Goal: Task Accomplishment & Management: Use online tool/utility

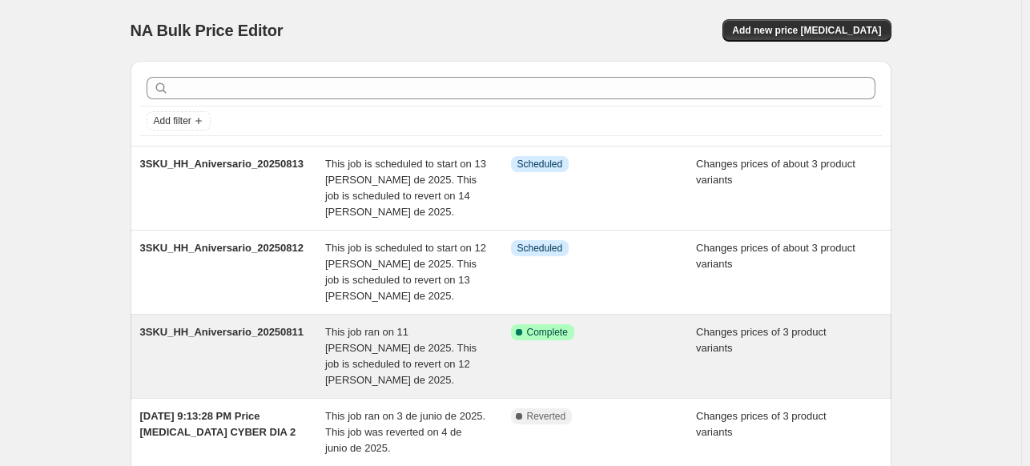
click at [277, 331] on span "3SKU_HH_Aniversario_20250811" at bounding box center [222, 332] width 164 height 12
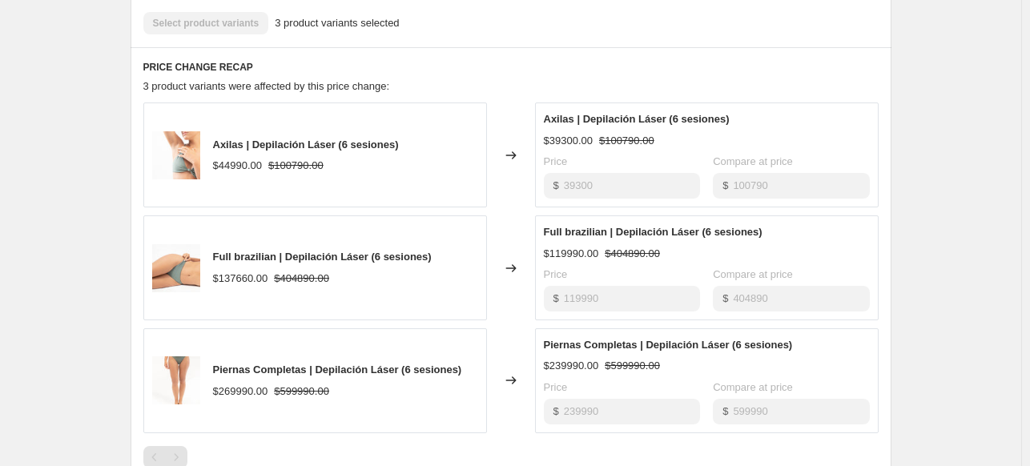
scroll to position [721, 0]
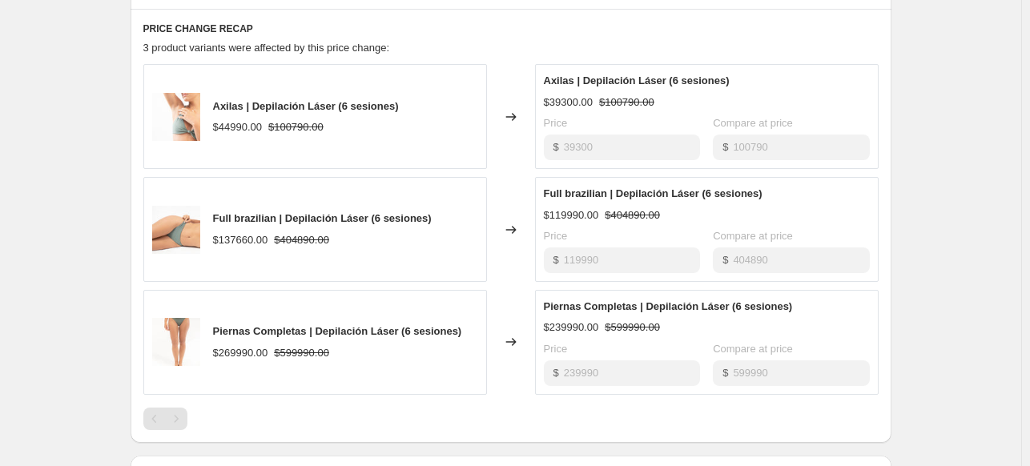
click at [692, 116] on div "Price $ 39300 Compare at price $ 100790" at bounding box center [707, 137] width 326 height 45
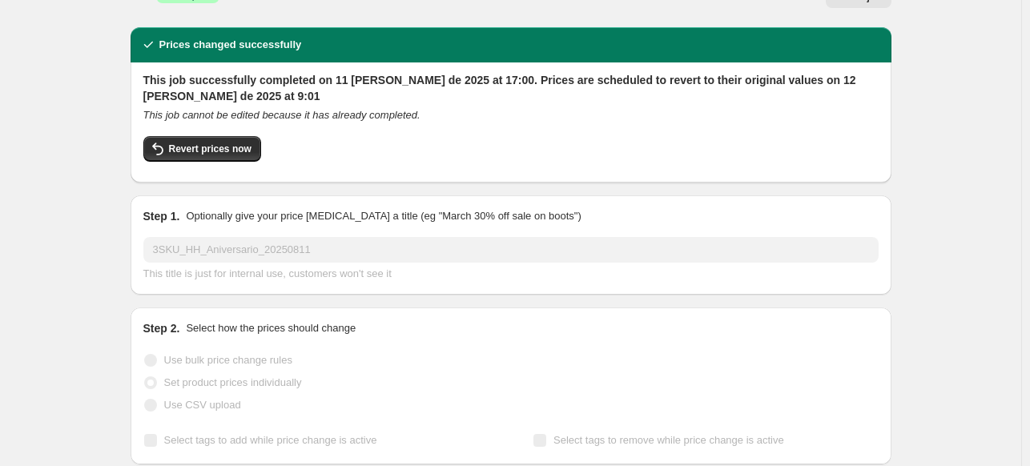
scroll to position [0, 0]
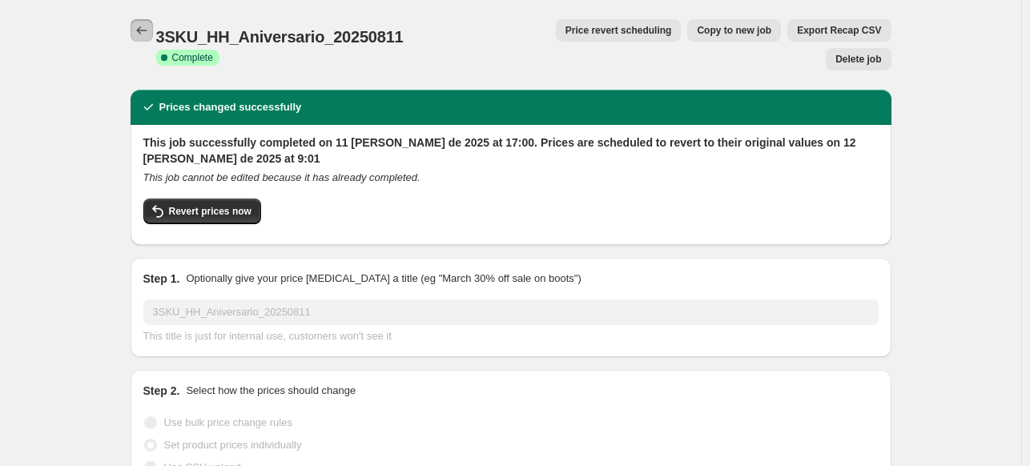
click at [149, 25] on icon "Price change jobs" at bounding box center [142, 30] width 16 height 16
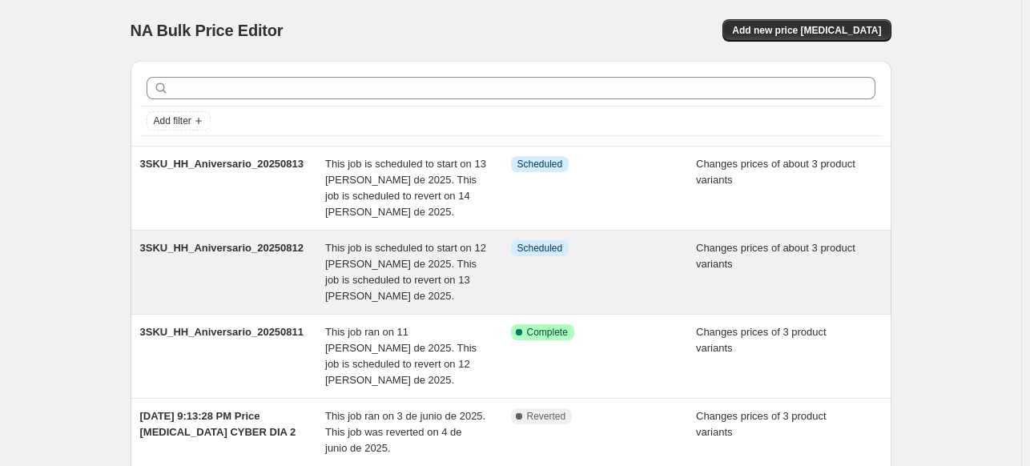
click at [423, 243] on span "This job is scheduled to start on 12 [PERSON_NAME] de 2025. This job is schedul…" at bounding box center [405, 272] width 161 height 60
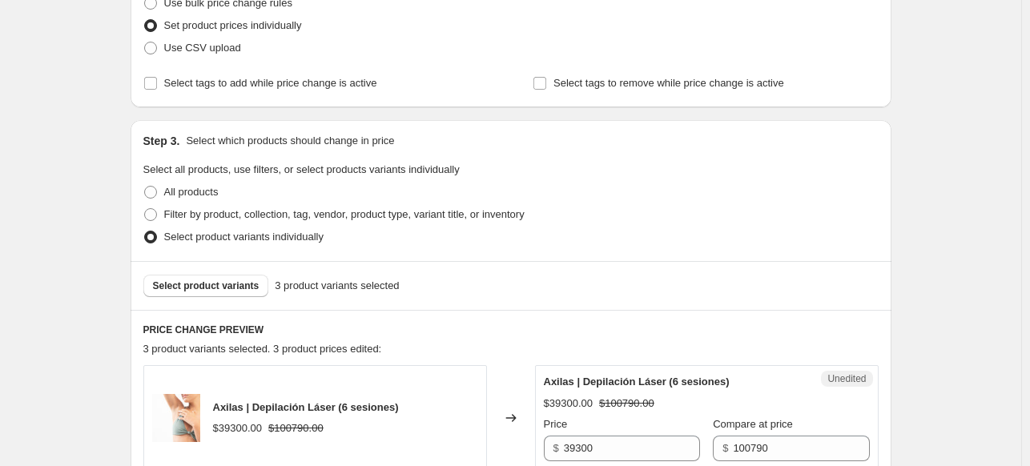
scroll to position [480, 0]
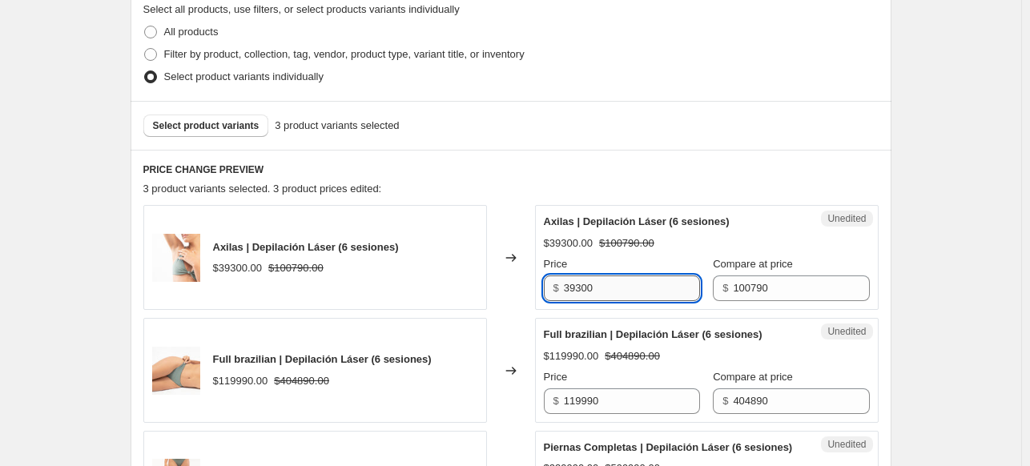
drag, startPoint x: 578, startPoint y: 291, endPoint x: 634, endPoint y: 291, distance: 56.0
click at [634, 291] on input "39300" at bounding box center [632, 288] width 136 height 26
type input "39990"
click at [969, 200] on div "3SKU_HH_Aniversario_20250812. This page is ready 3SKU_HH_Aniversario_20250812 I…" at bounding box center [510, 326] width 1021 height 1612
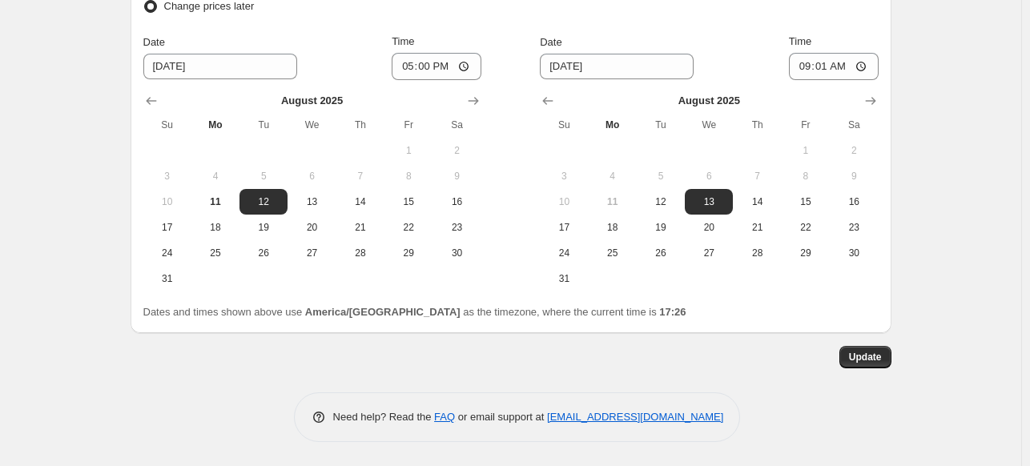
scroll to position [1159, 0]
click at [874, 362] on span "Update" at bounding box center [865, 357] width 33 height 13
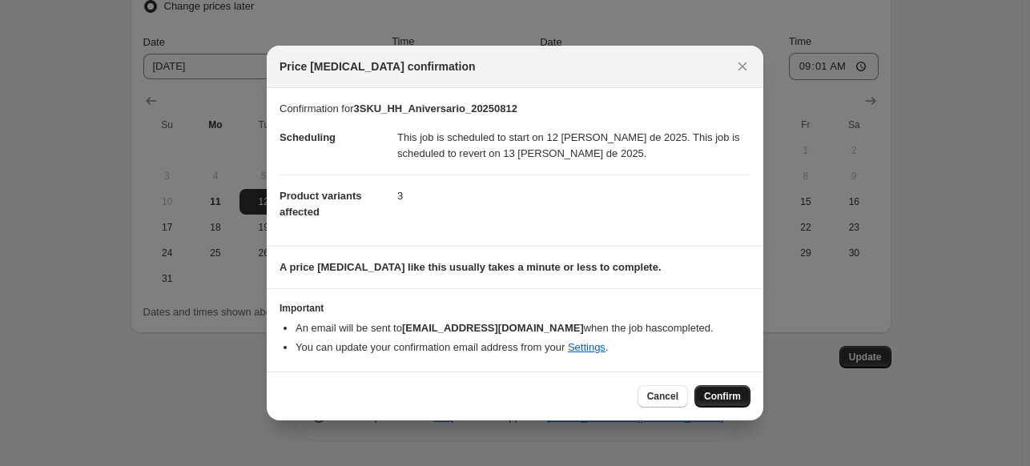
click at [705, 390] on button "Confirm" at bounding box center [722, 396] width 56 height 22
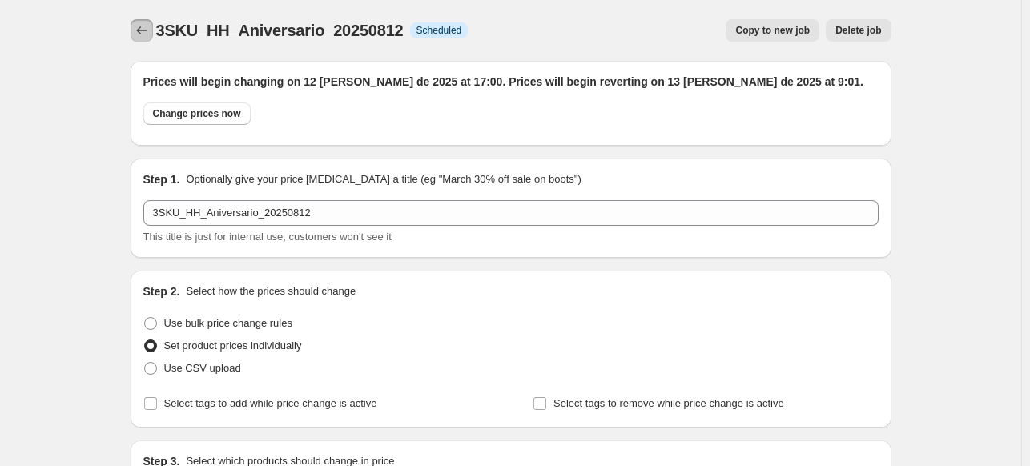
click at [147, 32] on icon "Price change jobs" at bounding box center [142, 30] width 16 height 16
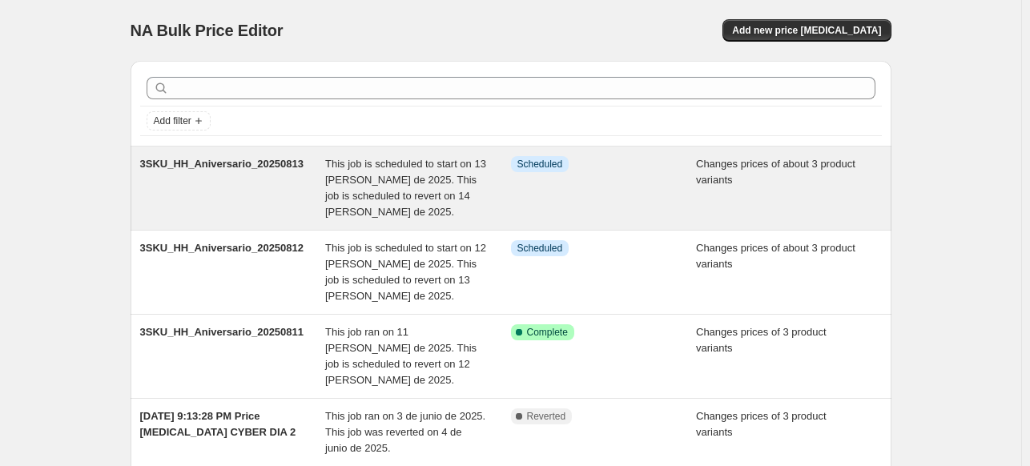
click at [532, 170] on span "Info Scheduled" at bounding box center [540, 164] width 58 height 16
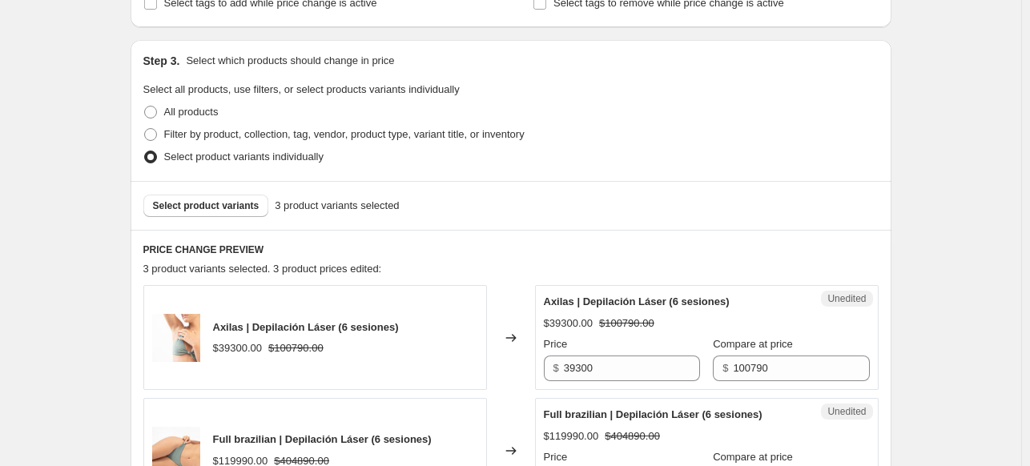
scroll to position [641, 0]
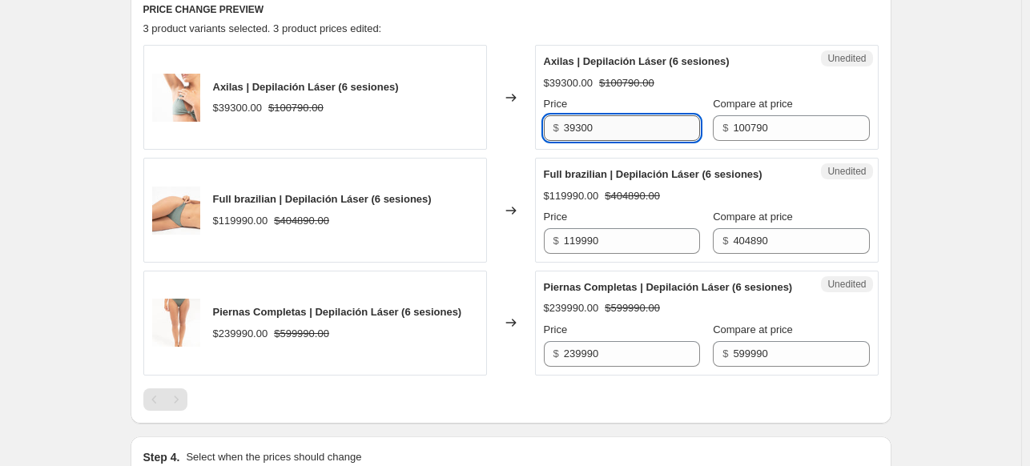
drag, startPoint x: 580, startPoint y: 131, endPoint x: 647, endPoint y: 133, distance: 66.5
click at [647, 133] on input "39300" at bounding box center [632, 128] width 136 height 26
type input "39990"
click at [919, 126] on div "3SKU_HH_Aniversario_20250813. This page is ready 3SKU_HH_Aniversario_20250813 I…" at bounding box center [510, 165] width 1021 height 1612
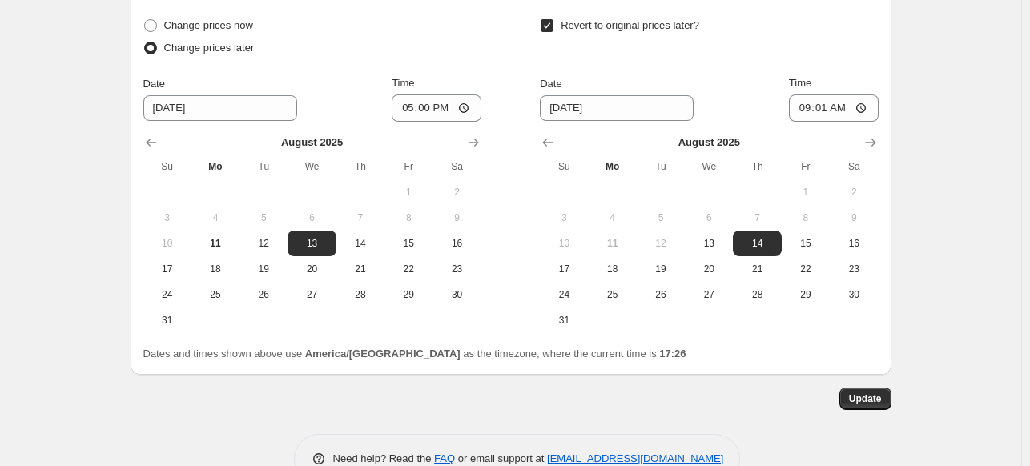
scroll to position [1159, 0]
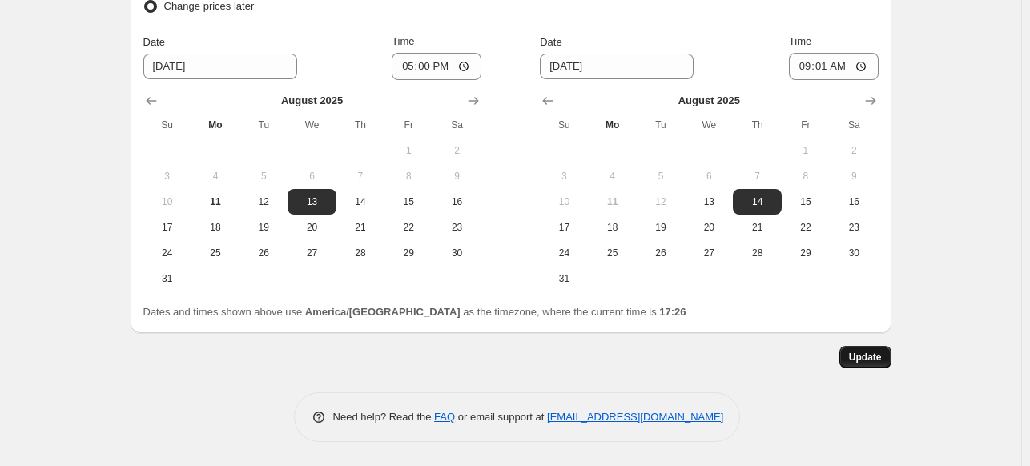
click at [868, 359] on span "Update" at bounding box center [865, 357] width 33 height 13
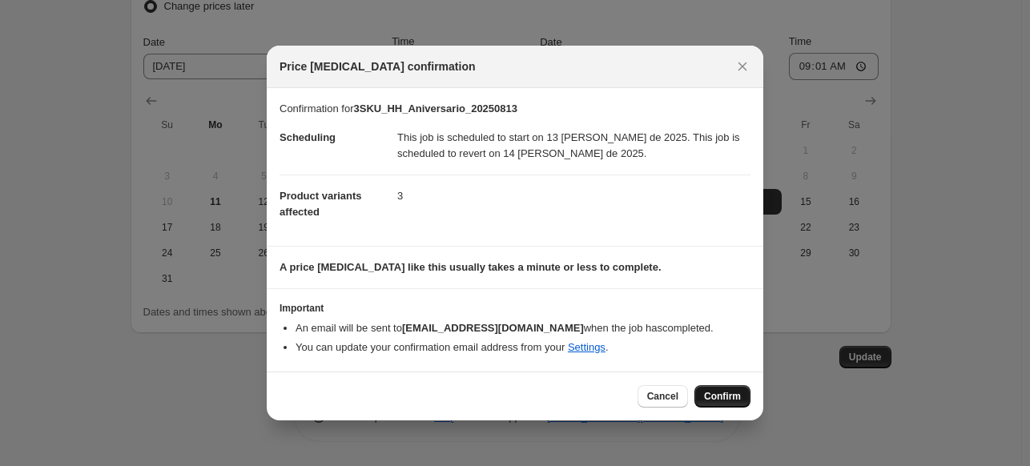
click at [715, 394] on span "Confirm" at bounding box center [722, 396] width 37 height 13
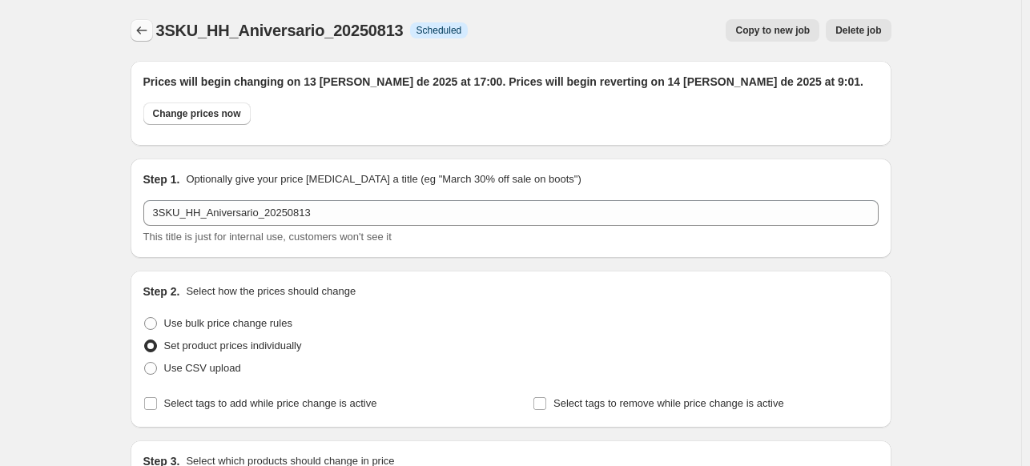
click at [143, 34] on icon "Price change jobs" at bounding box center [142, 30] width 16 height 16
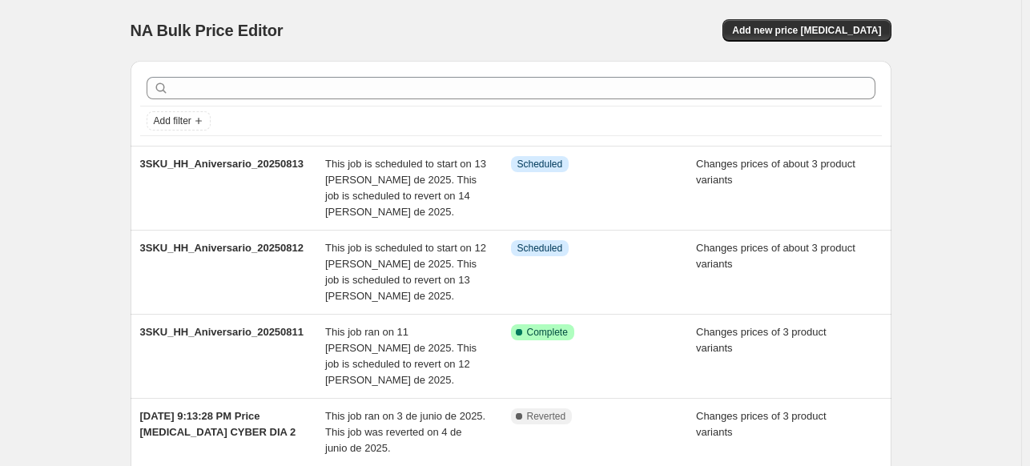
scroll to position [160, 0]
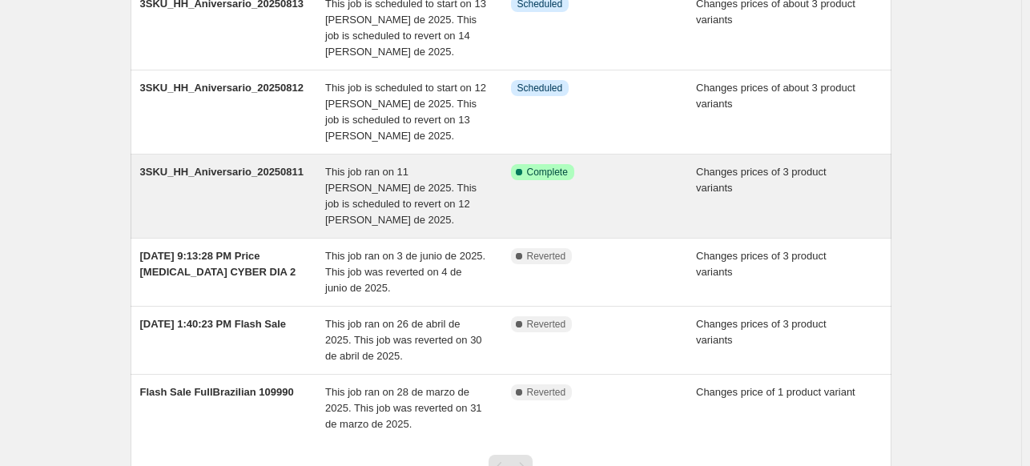
click at [410, 171] on span "This job ran on 11 [PERSON_NAME] de 2025. This job is scheduled to revert on 12…" at bounding box center [400, 196] width 151 height 60
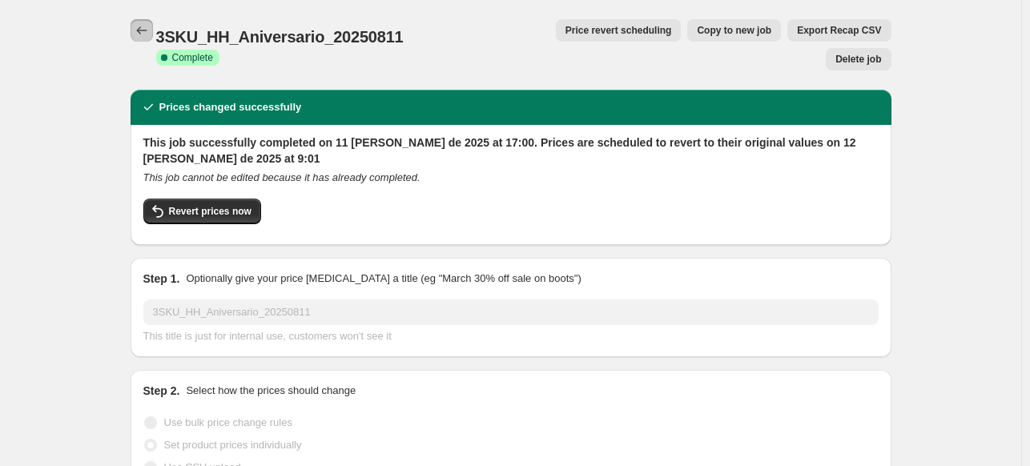
click at [141, 28] on icon "Price change jobs" at bounding box center [142, 30] width 16 height 16
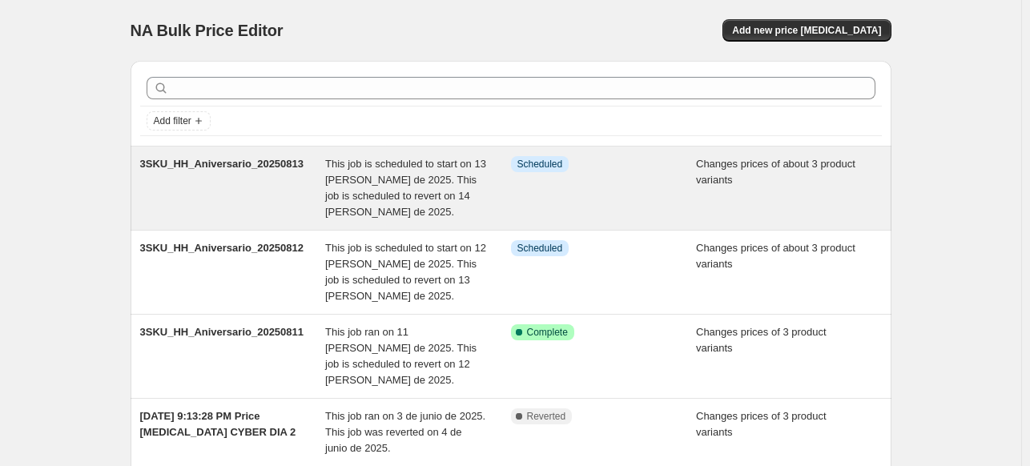
scroll to position [80, 0]
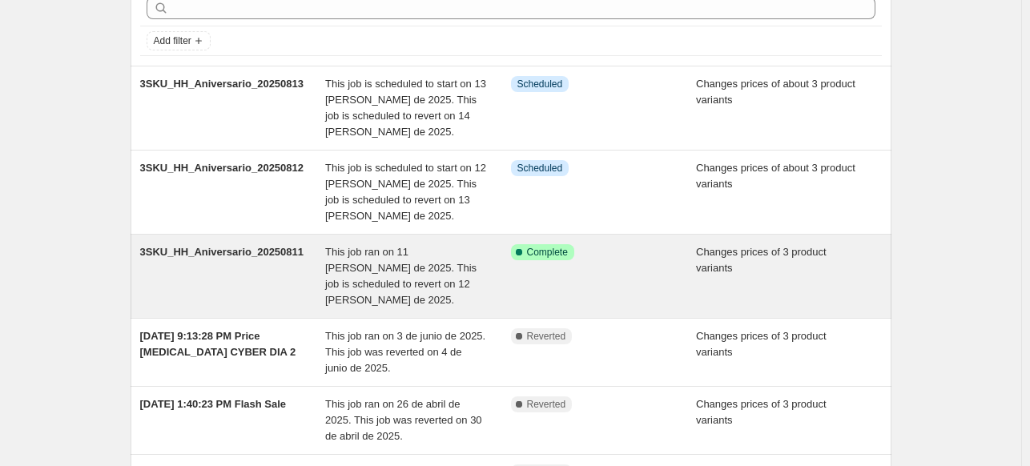
click at [379, 273] on span "This job ran on 11 [PERSON_NAME] de 2025. This job is scheduled to revert on 12…" at bounding box center [400, 276] width 151 height 60
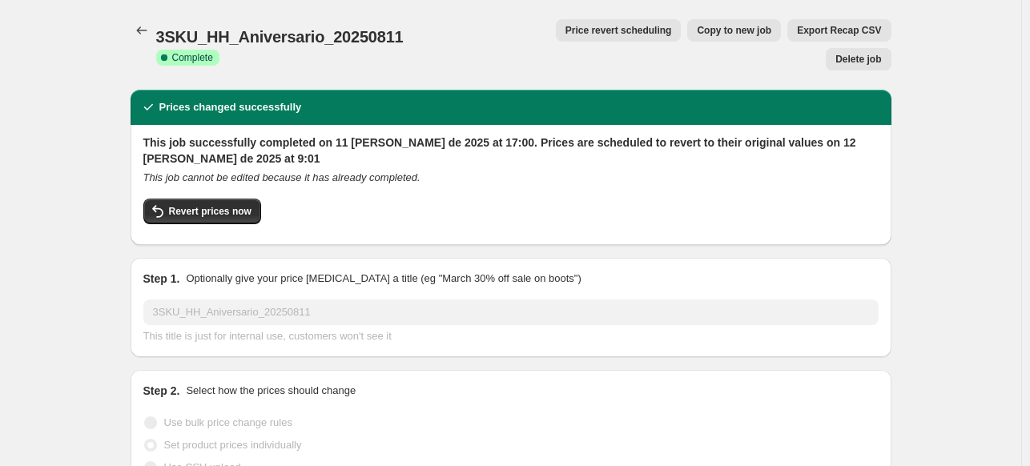
click at [697, 33] on span "Copy to new job" at bounding box center [734, 30] width 74 height 13
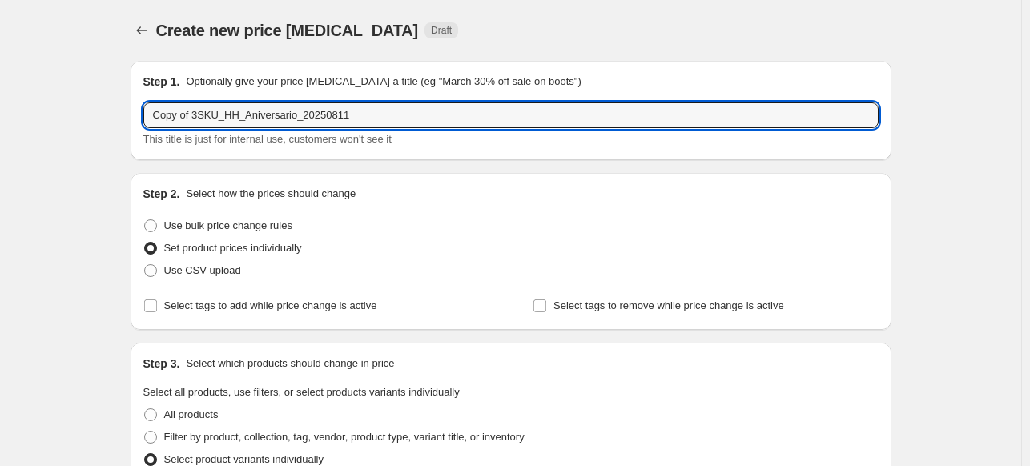
drag, startPoint x: 194, startPoint y: 119, endPoint x: 115, endPoint y: 115, distance: 78.6
type input "3SKU_HH_Aniversario_20250811_v1"
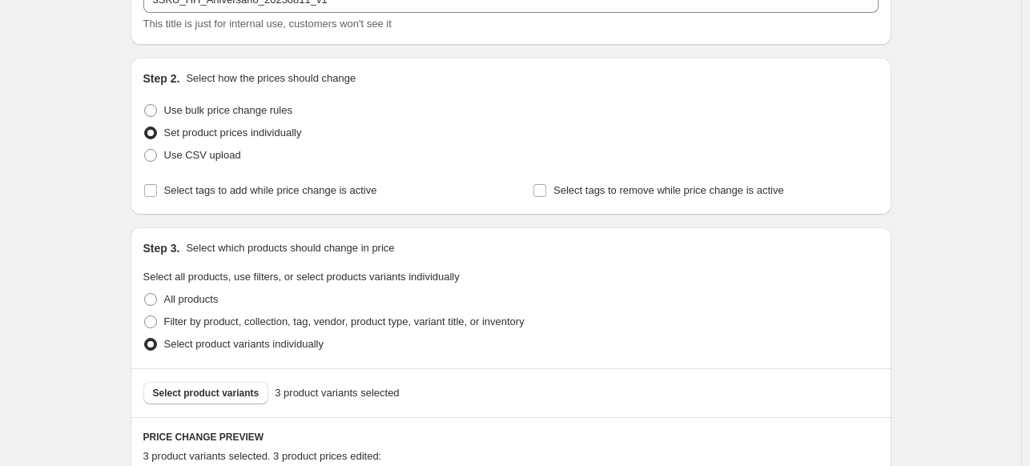
scroll to position [320, 0]
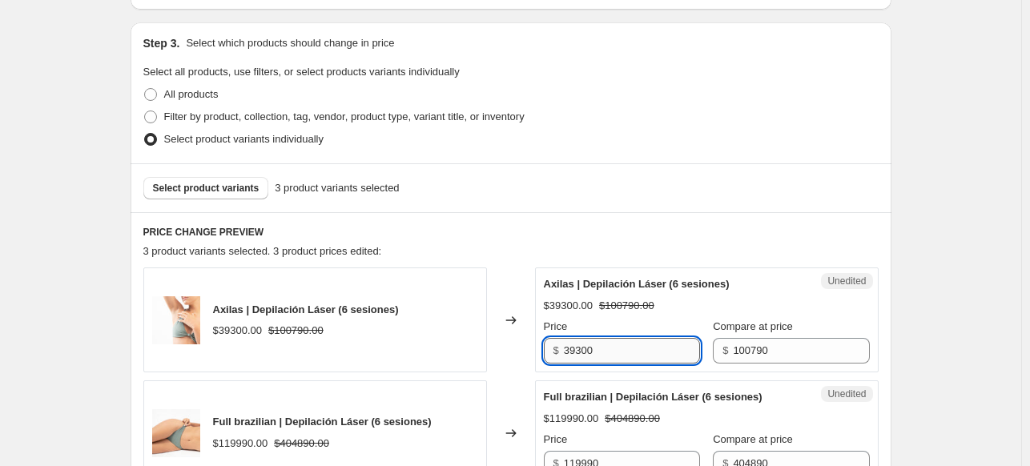
drag, startPoint x: 582, startPoint y: 347, endPoint x: 599, endPoint y: 347, distance: 16.8
click at [599, 347] on input "39300" at bounding box center [632, 351] width 136 height 26
type input "39990"
click at [946, 251] on div "Create new price [MEDICAL_DATA]. This page is ready Create new price [MEDICAL_D…" at bounding box center [510, 287] width 1021 height 1215
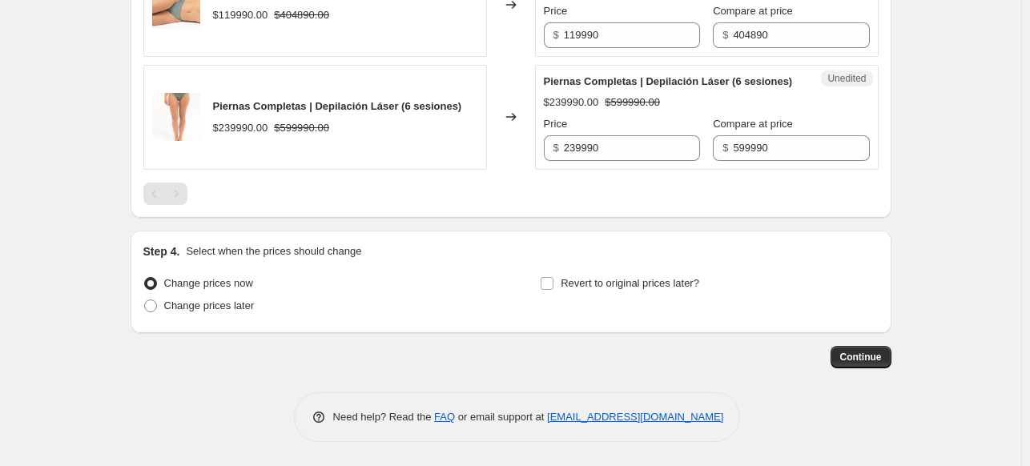
scroll to position [762, 0]
click at [548, 283] on input "Revert to original prices later?" at bounding box center [546, 283] width 13 height 13
checkbox input "true"
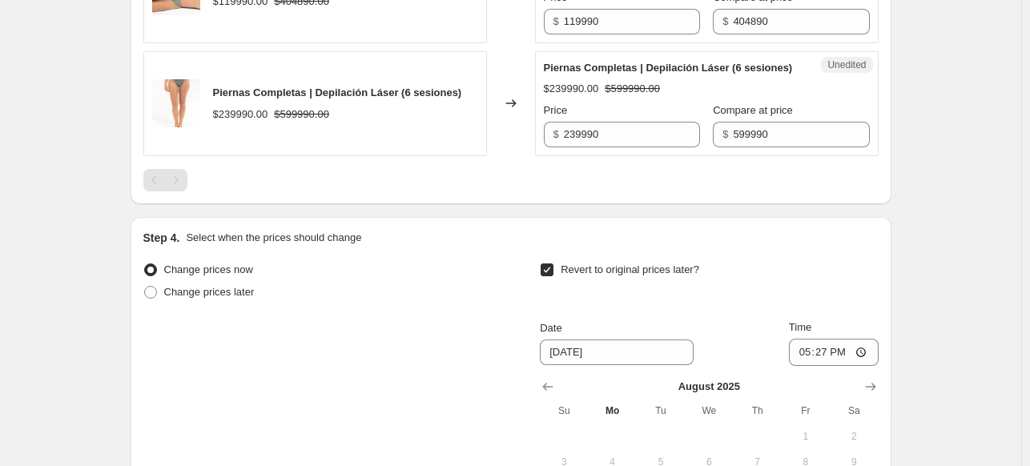
scroll to position [922, 0]
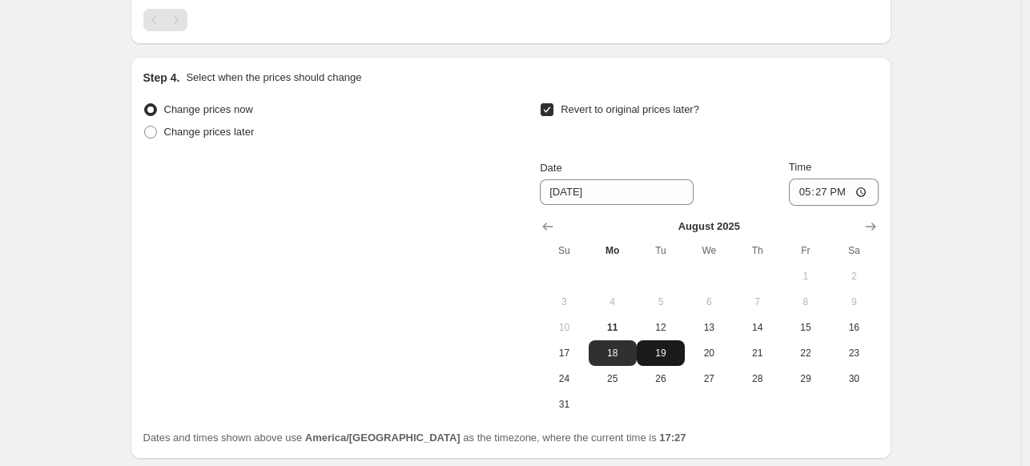
click at [669, 357] on button "19" at bounding box center [661, 353] width 48 height 26
type input "[DATE]"
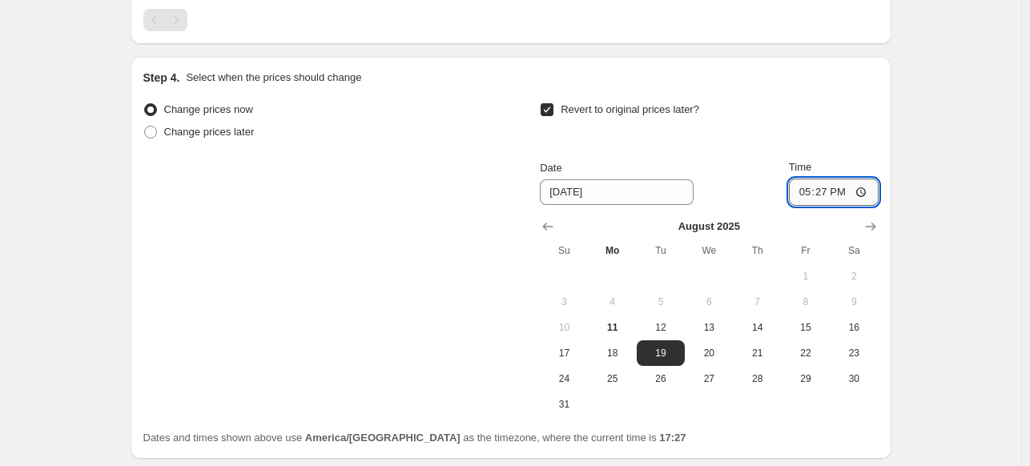
click at [844, 203] on input "17:27" at bounding box center [834, 192] width 90 height 27
click at [864, 206] on input "17:27" at bounding box center [834, 192] width 90 height 27
type input "09:01"
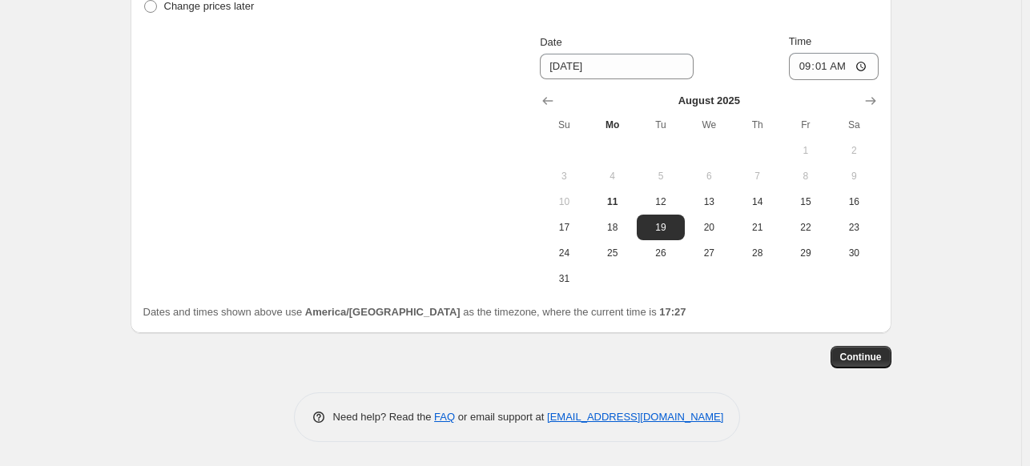
scroll to position [1062, 0]
click at [871, 358] on span "Continue" at bounding box center [861, 357] width 42 height 13
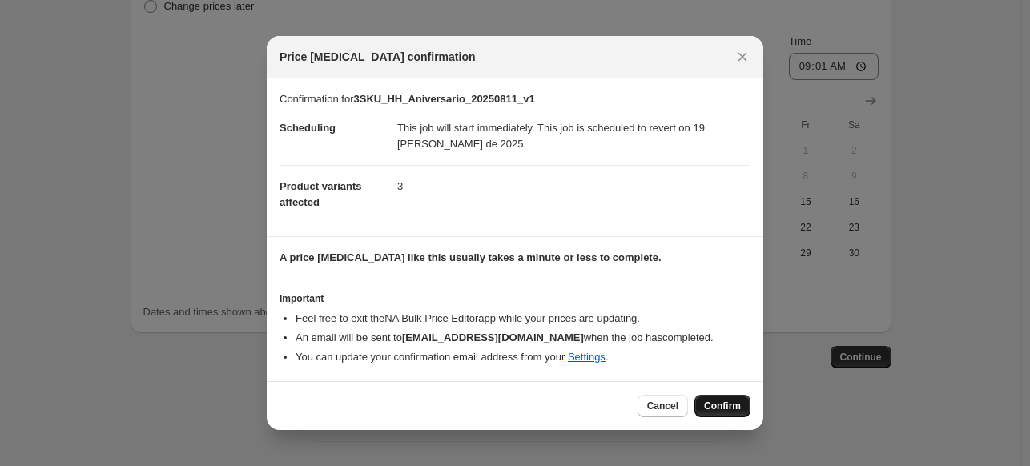
click at [719, 403] on span "Confirm" at bounding box center [722, 406] width 37 height 13
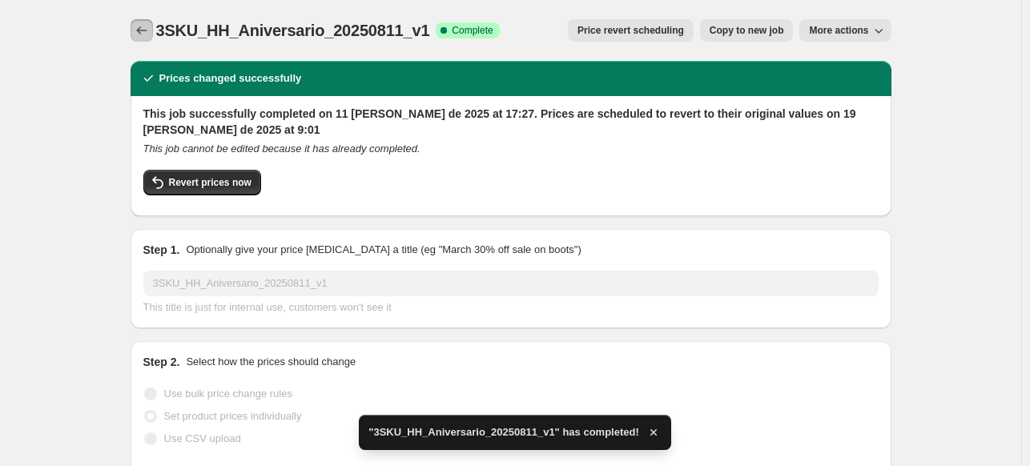
click at [149, 28] on icon "Price change jobs" at bounding box center [142, 30] width 16 height 16
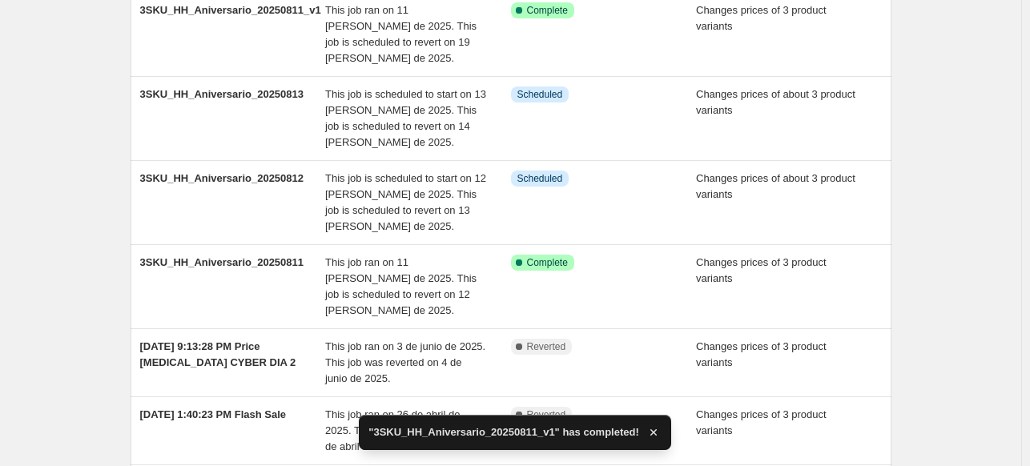
scroll to position [160, 0]
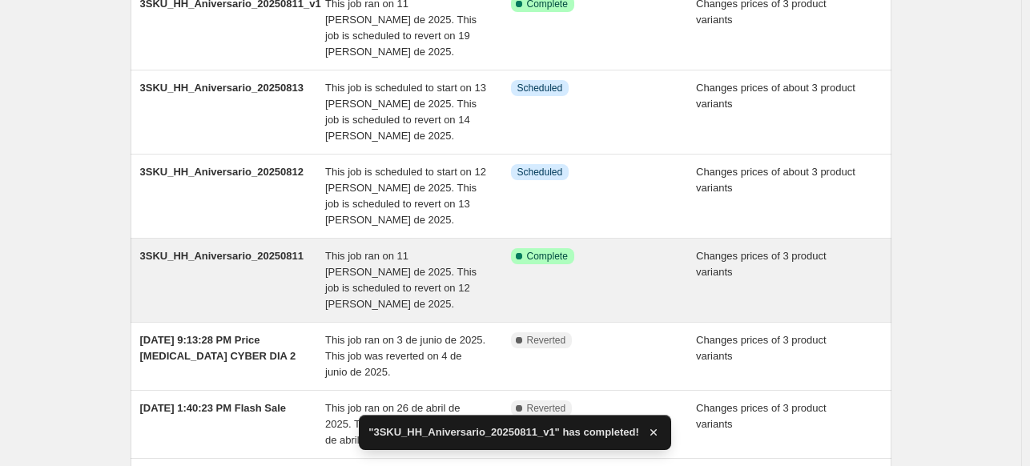
click at [268, 250] on span "3SKU_HH_Aniversario_20250811" at bounding box center [222, 256] width 164 height 12
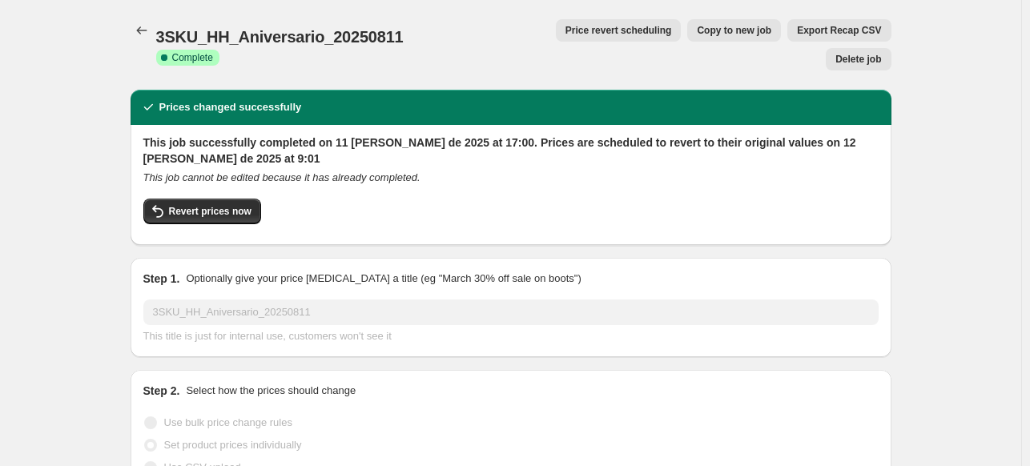
click at [847, 53] on span "Delete job" at bounding box center [858, 59] width 46 height 13
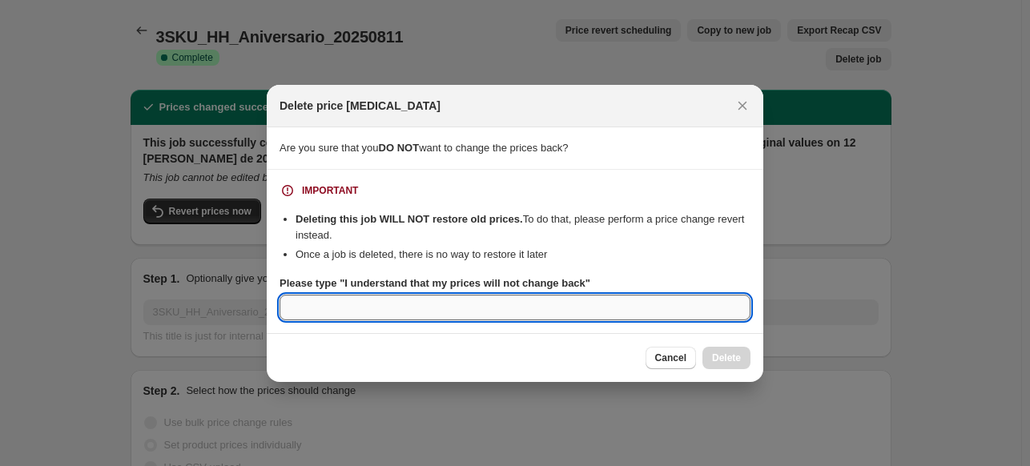
click at [539, 302] on input "Please type "I understand that my prices will not change back"" at bounding box center [514, 308] width 471 height 26
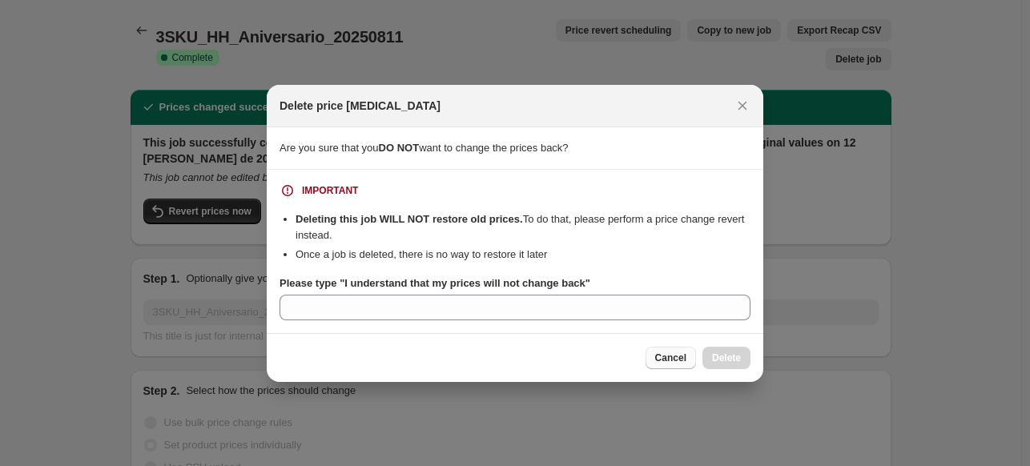
click at [669, 363] on span "Cancel" at bounding box center [670, 357] width 31 height 13
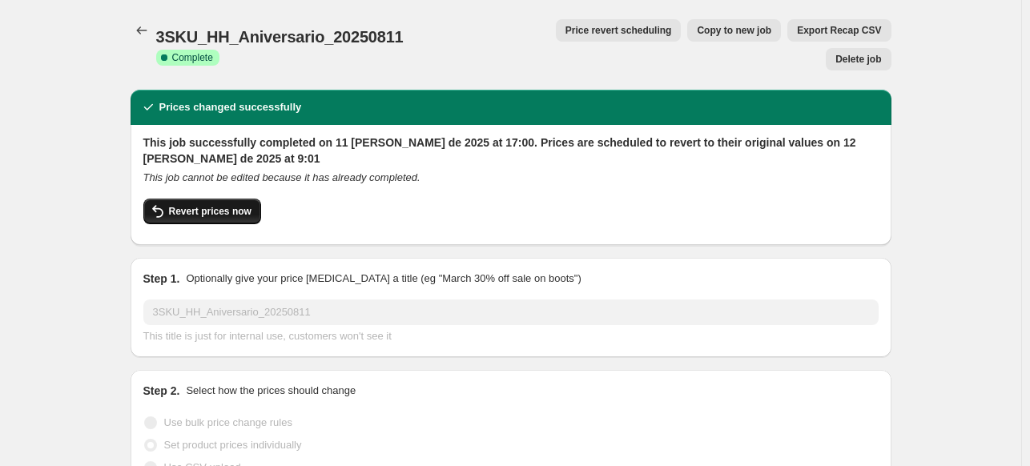
click at [231, 205] on span "Revert prices now" at bounding box center [210, 211] width 82 height 13
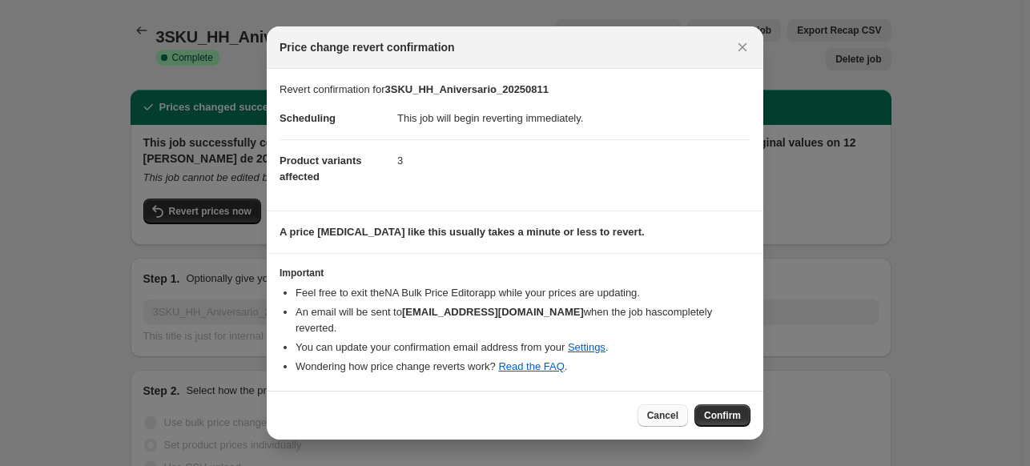
click at [665, 411] on span "Cancel" at bounding box center [662, 415] width 31 height 13
checkbox input "true"
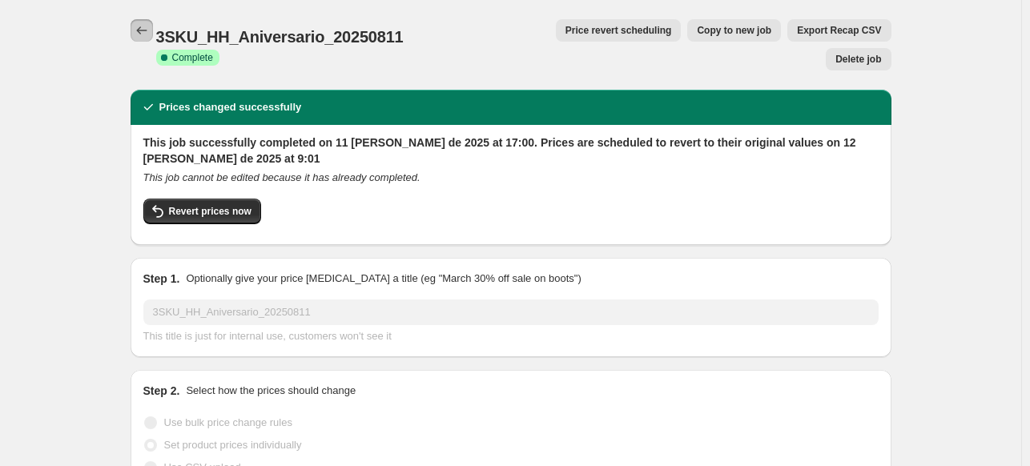
click at [143, 26] on icon "Price change jobs" at bounding box center [142, 30] width 16 height 16
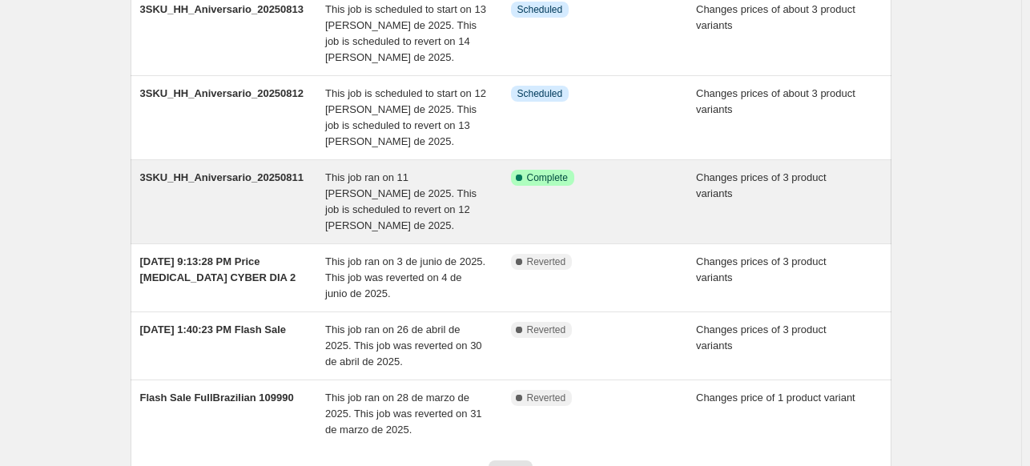
scroll to position [240, 0]
drag, startPoint x: 287, startPoint y: 166, endPoint x: 248, endPoint y: 160, distance: 38.8
click at [248, 170] on span "3SKU_HH_Aniversario_20250811" at bounding box center [222, 176] width 164 height 12
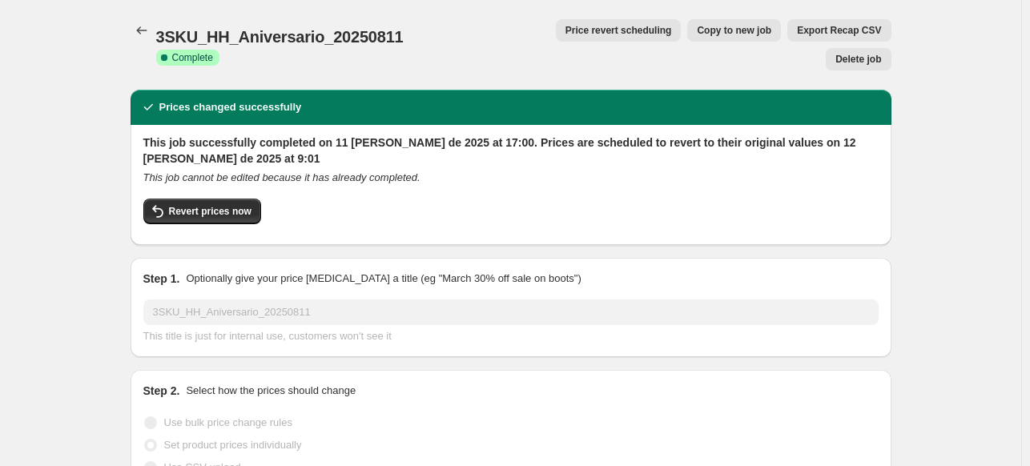
click at [846, 48] on button "Delete job" at bounding box center [857, 59] width 65 height 22
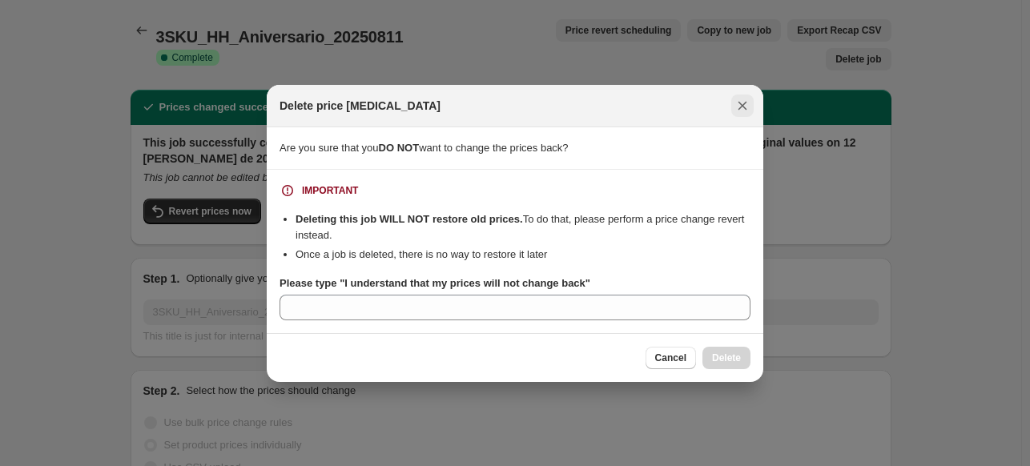
click at [746, 98] on icon "Close" at bounding box center [742, 106] width 16 height 16
